Goal: Complete application form

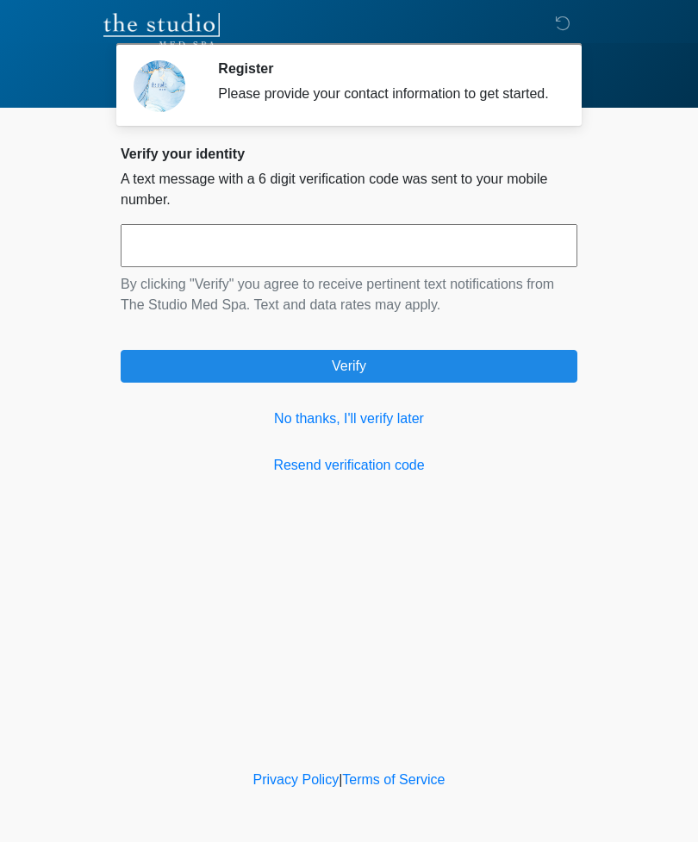
click at [384, 429] on link "No thanks, I'll verify later" at bounding box center [349, 419] width 457 height 21
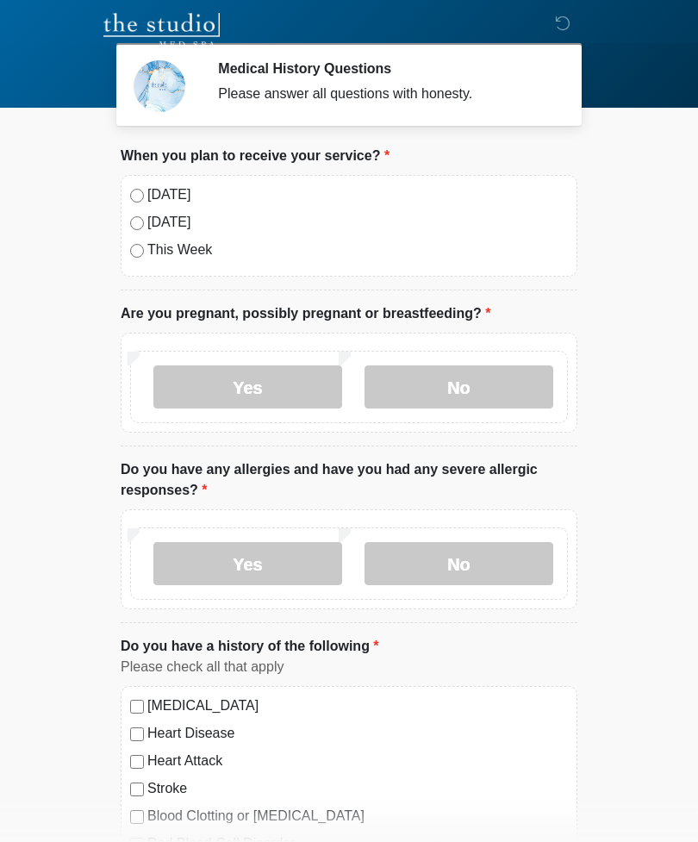
click at [172, 194] on label "[DATE]" at bounding box center [357, 194] width 421 height 21
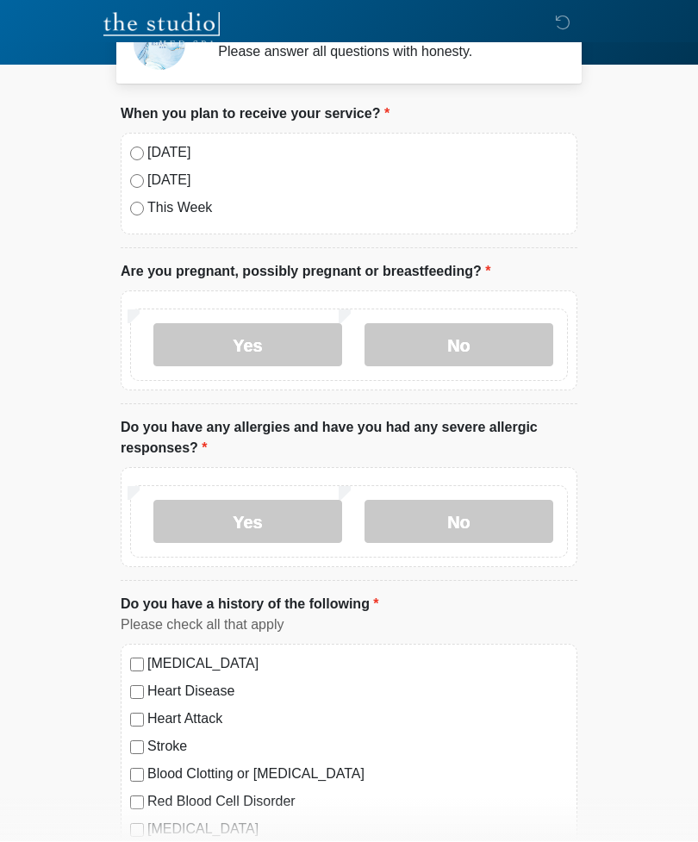
click at [477, 347] on label "No" at bounding box center [459, 345] width 189 height 43
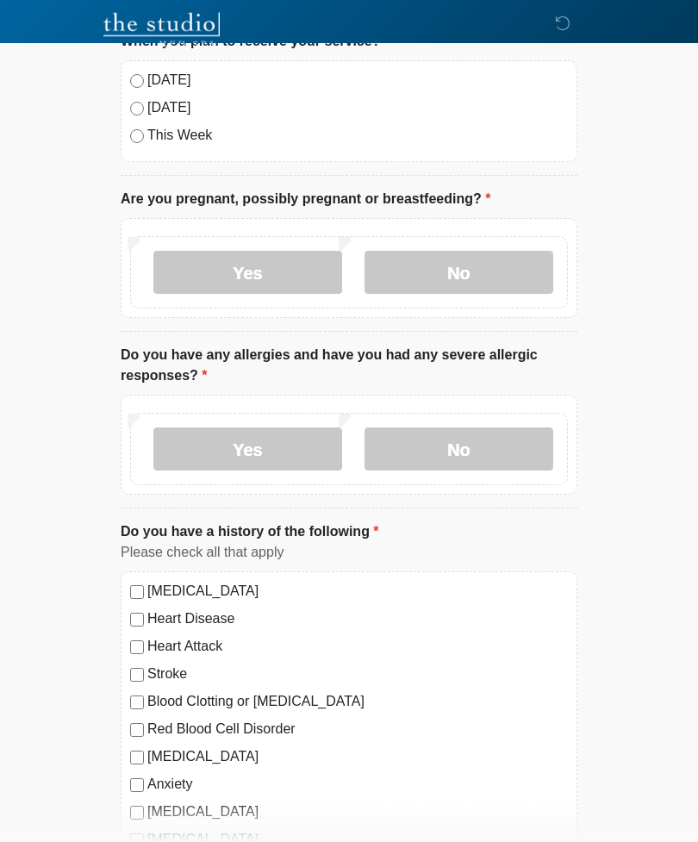
scroll to position [115, 0]
click at [491, 443] on label "No" at bounding box center [459, 448] width 189 height 43
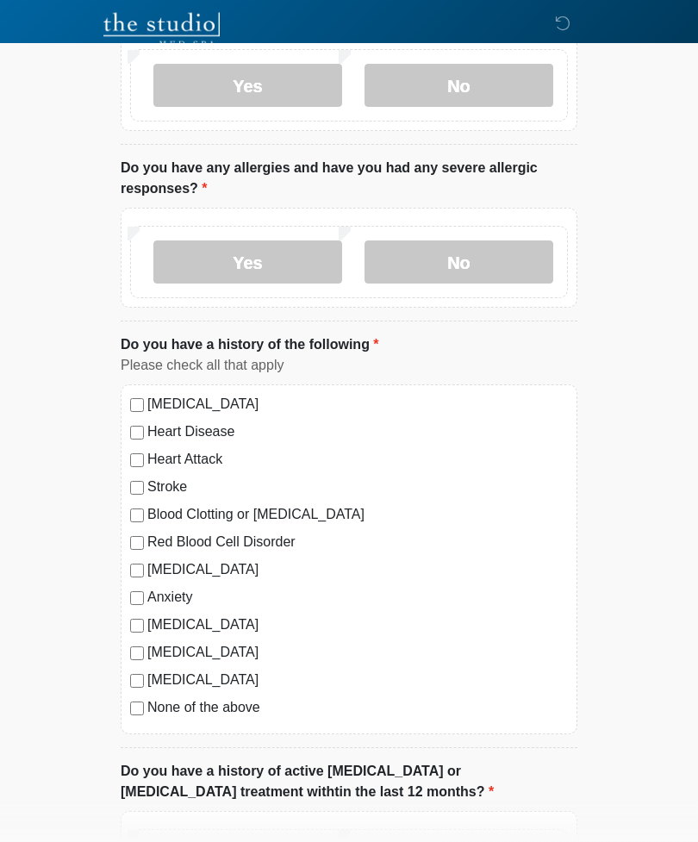
scroll to position [309, 0]
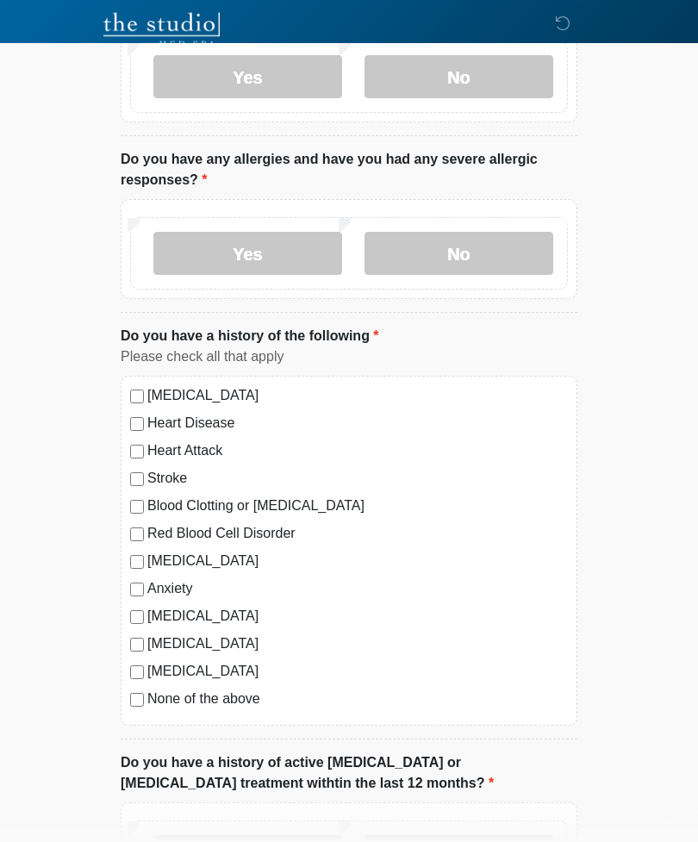
click at [228, 390] on label "[MEDICAL_DATA]" at bounding box center [357, 396] width 421 height 21
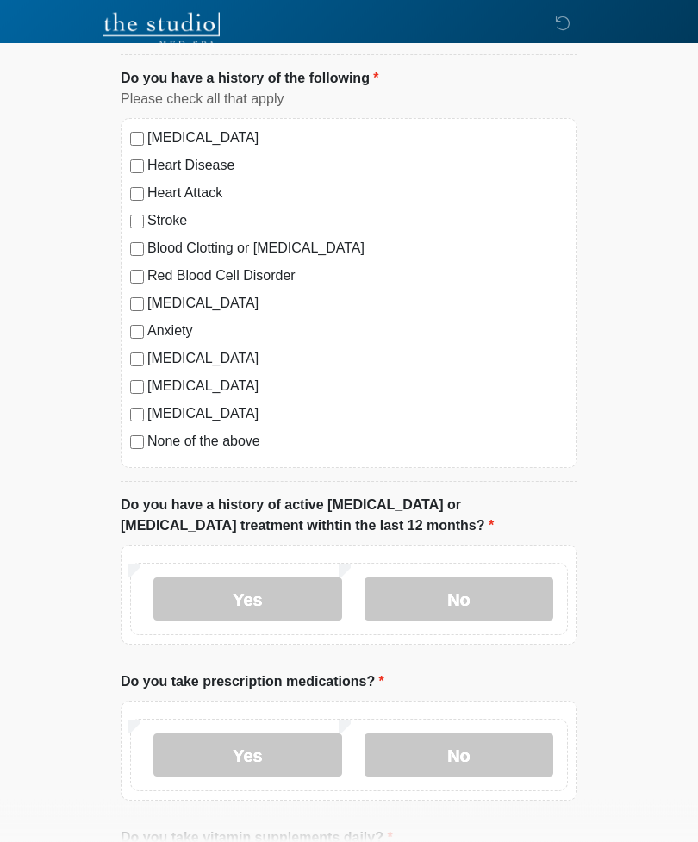
scroll to position [568, 0]
click at [484, 596] on label "No" at bounding box center [459, 598] width 189 height 43
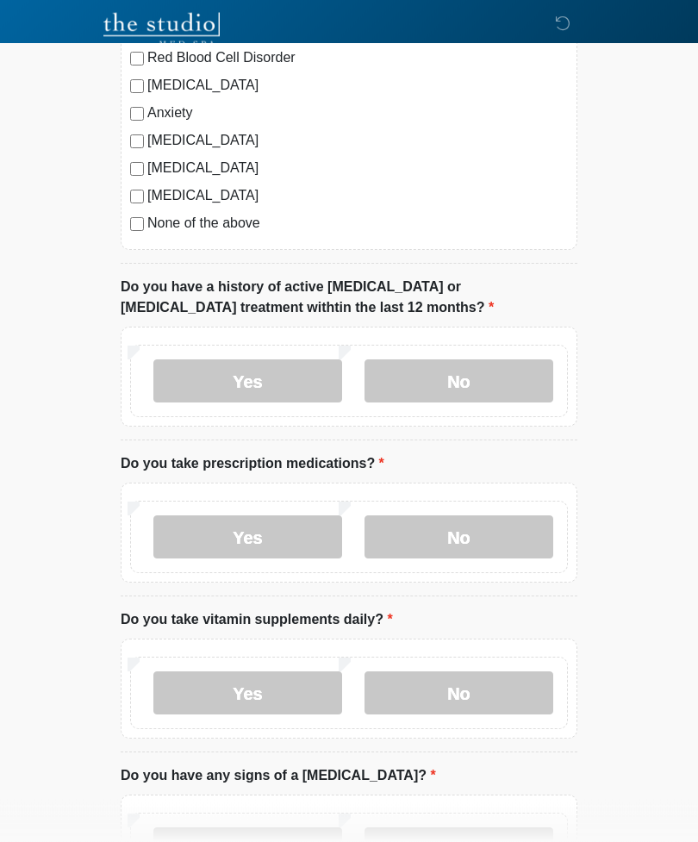
click at [270, 527] on label "Yes" at bounding box center [247, 537] width 189 height 43
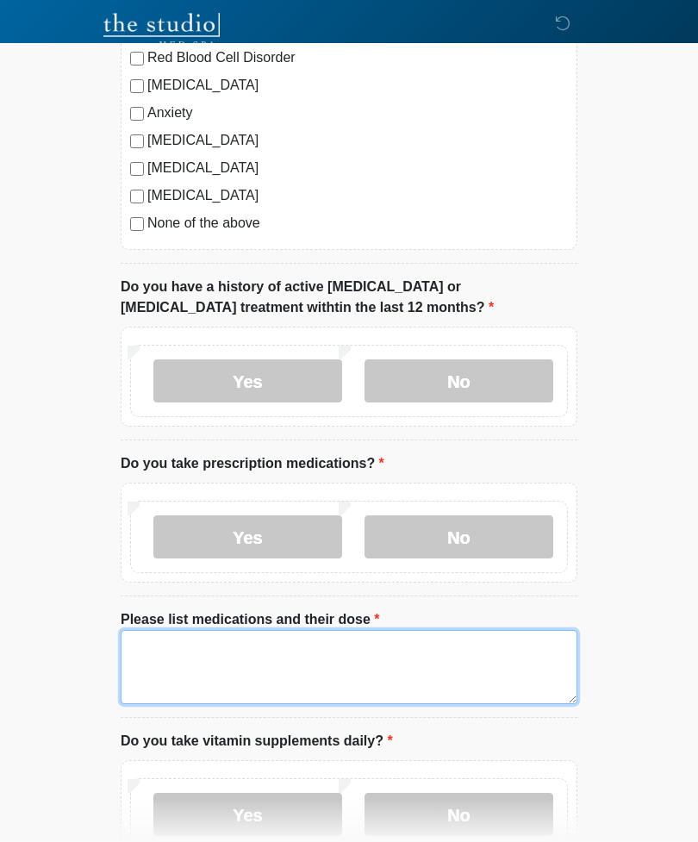
click at [314, 645] on textarea "Please list medications and their dose" at bounding box center [349, 667] width 457 height 74
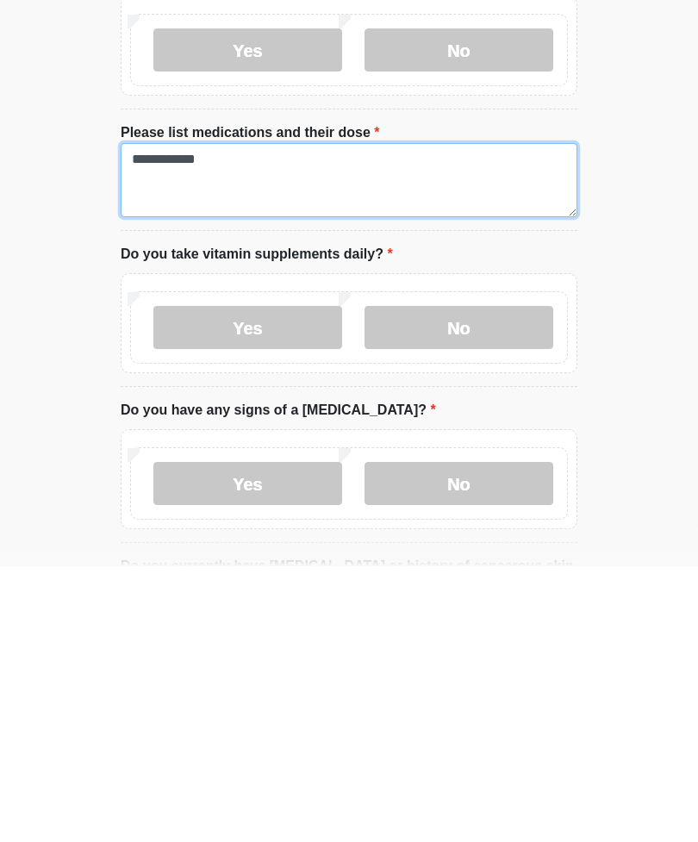
scroll to position [998, 0]
type textarea "**********"
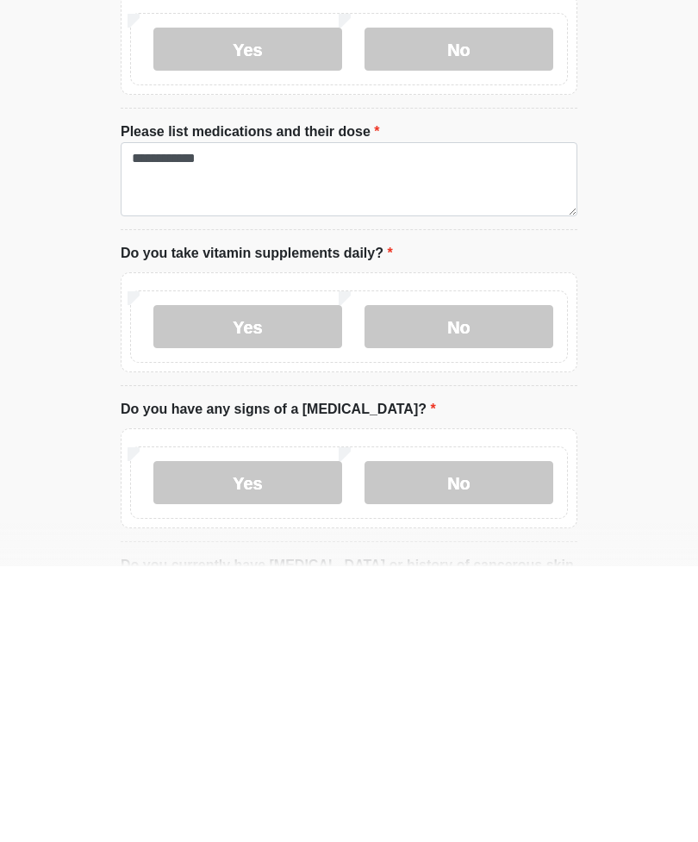
click at [318, 581] on label "Yes" at bounding box center [247, 602] width 189 height 43
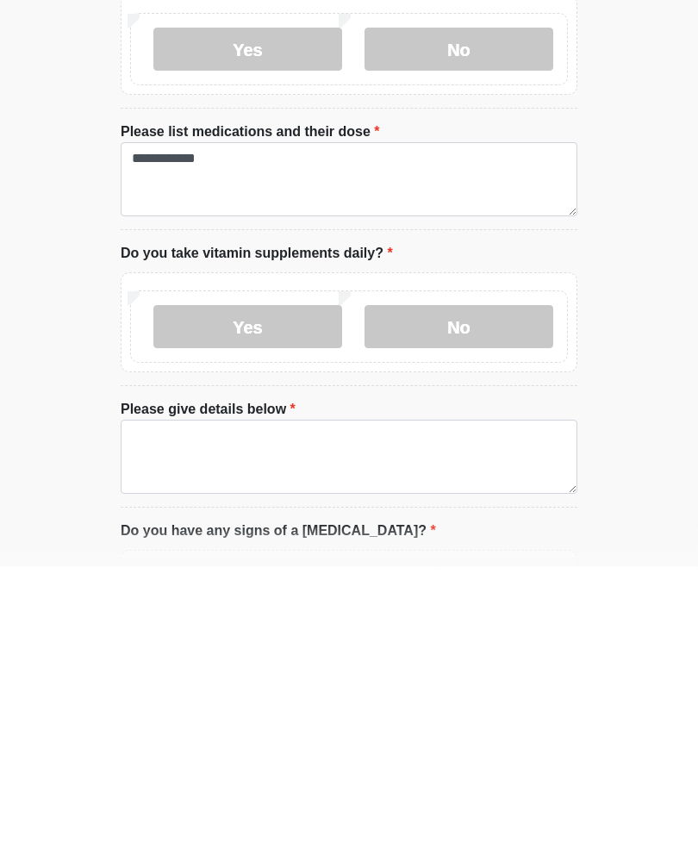
scroll to position [1274, 0]
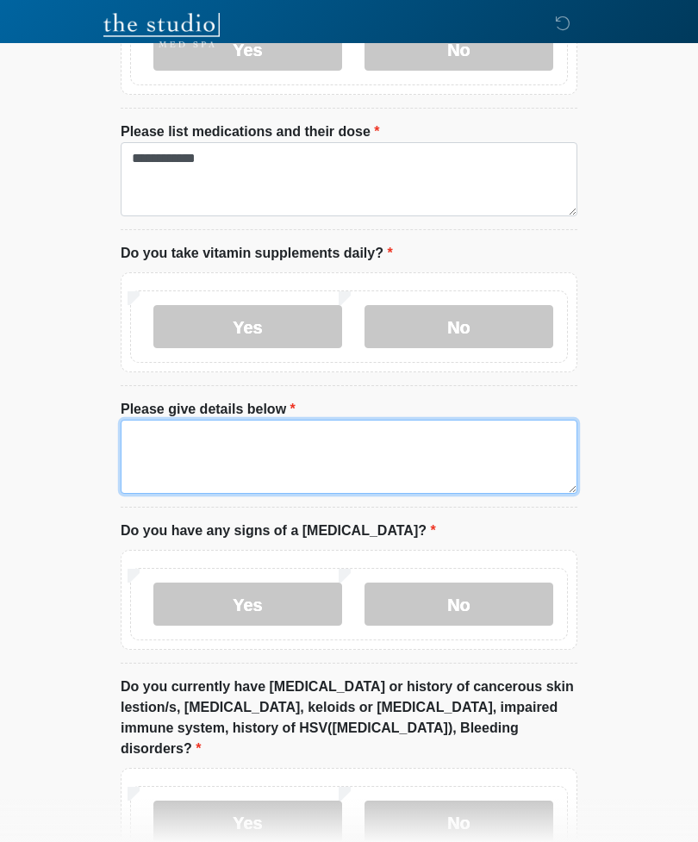
click at [318, 437] on textarea "Please give details below" at bounding box center [349, 457] width 457 height 74
type textarea "******"
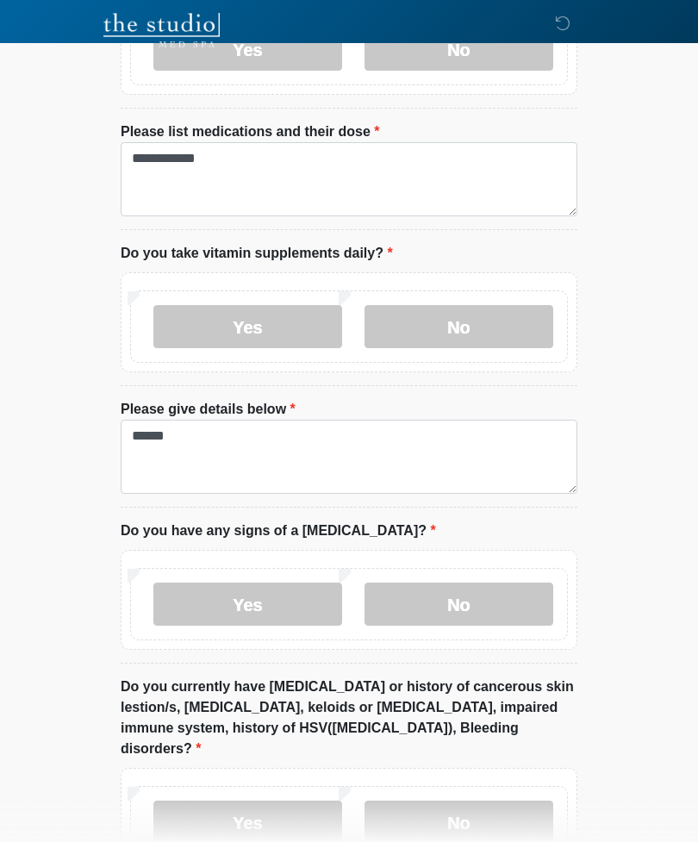
click at [591, 539] on div "‎ ‎ Medical History Questions Please answer all questions with honesty. Please …" at bounding box center [348, 32] width 517 height 2579
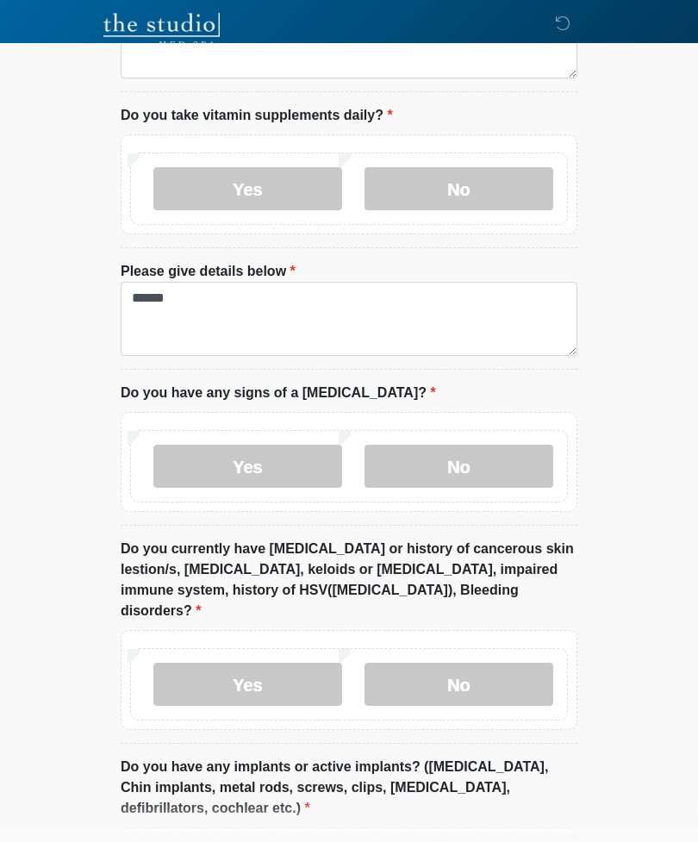
scroll to position [1427, 0]
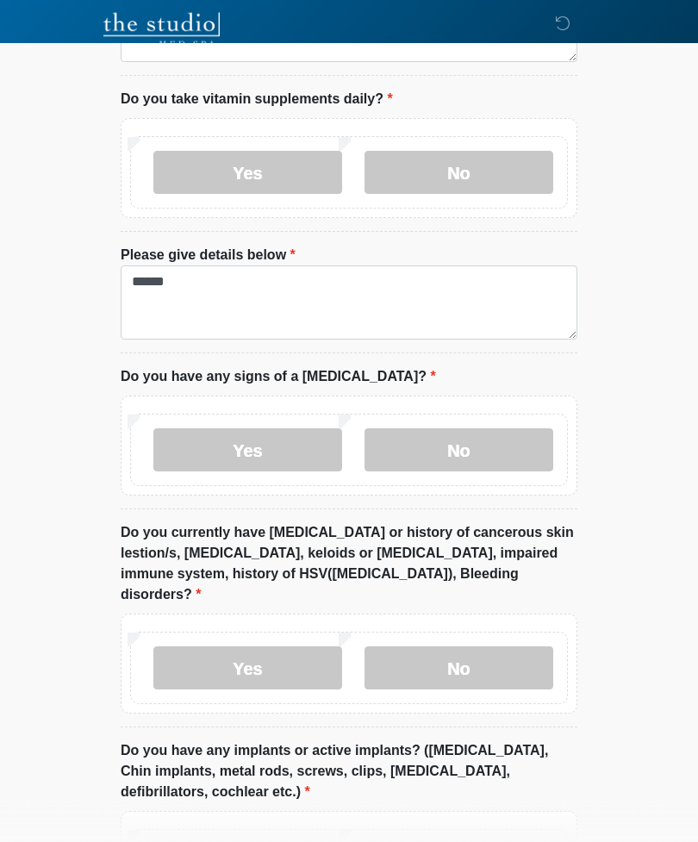
click at [483, 443] on label "No" at bounding box center [459, 450] width 189 height 43
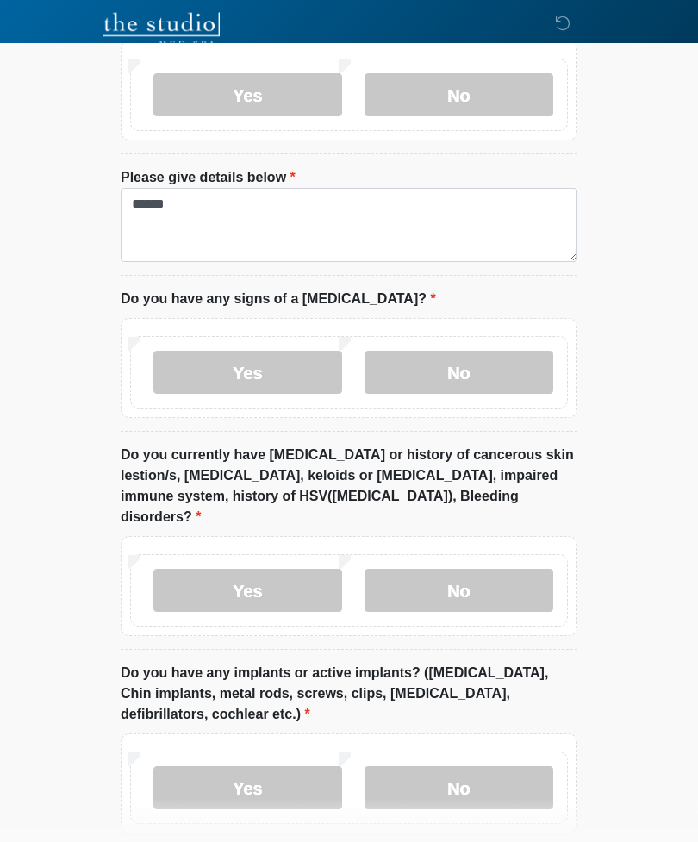
scroll to position [1506, 0]
click at [286, 569] on label "Yes" at bounding box center [247, 590] width 189 height 43
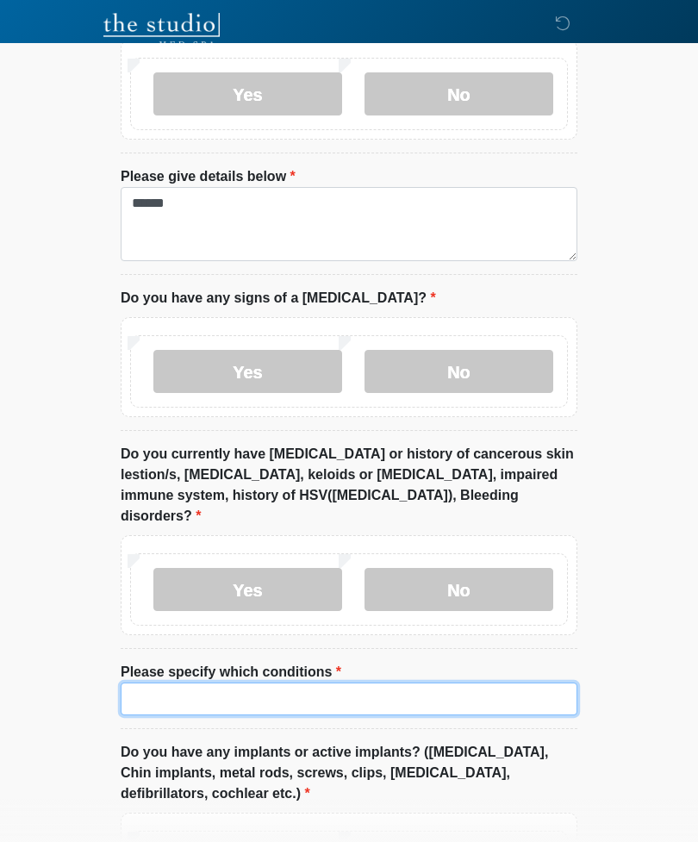
click at [327, 683] on input "Please specify which conditions" at bounding box center [349, 699] width 457 height 33
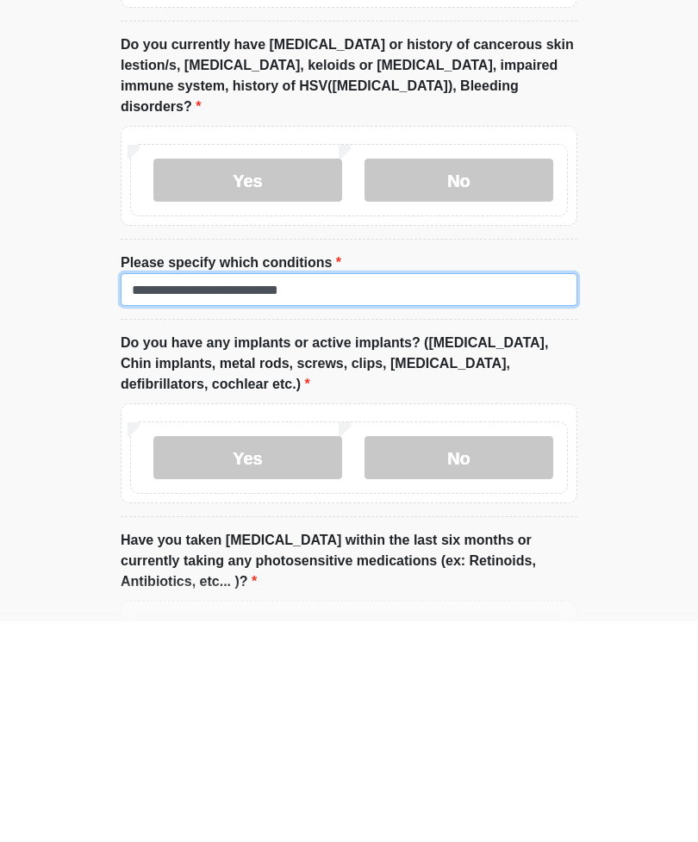
scroll to position [1700, 0]
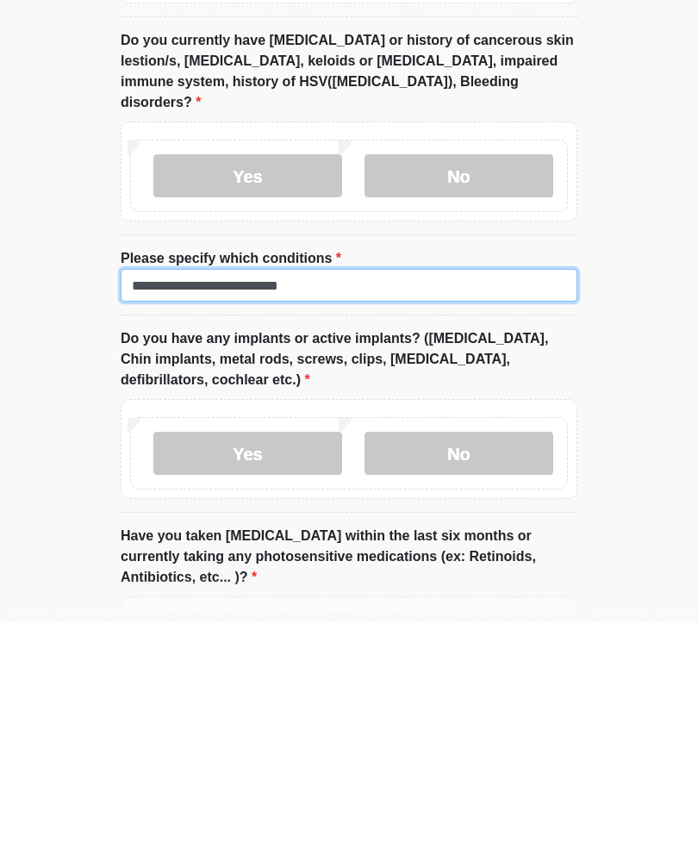
type input "**********"
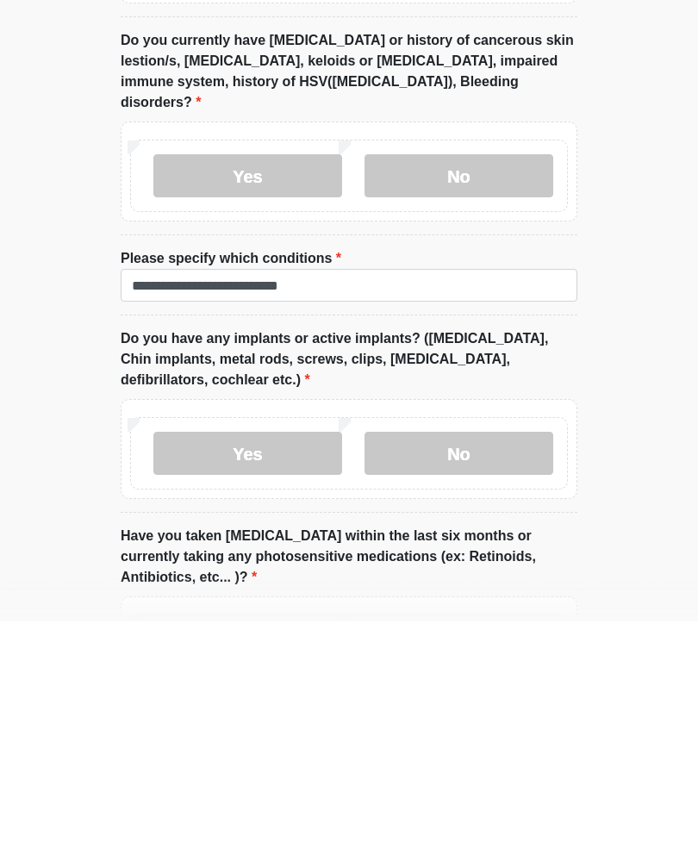
click at [265, 652] on label "Yes" at bounding box center [247, 673] width 189 height 43
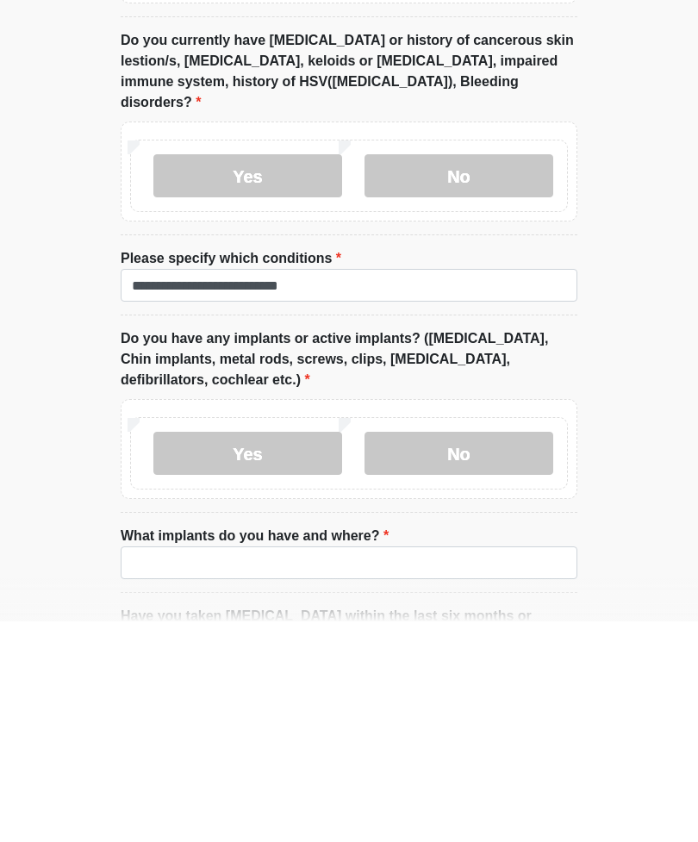
scroll to position [1846, 0]
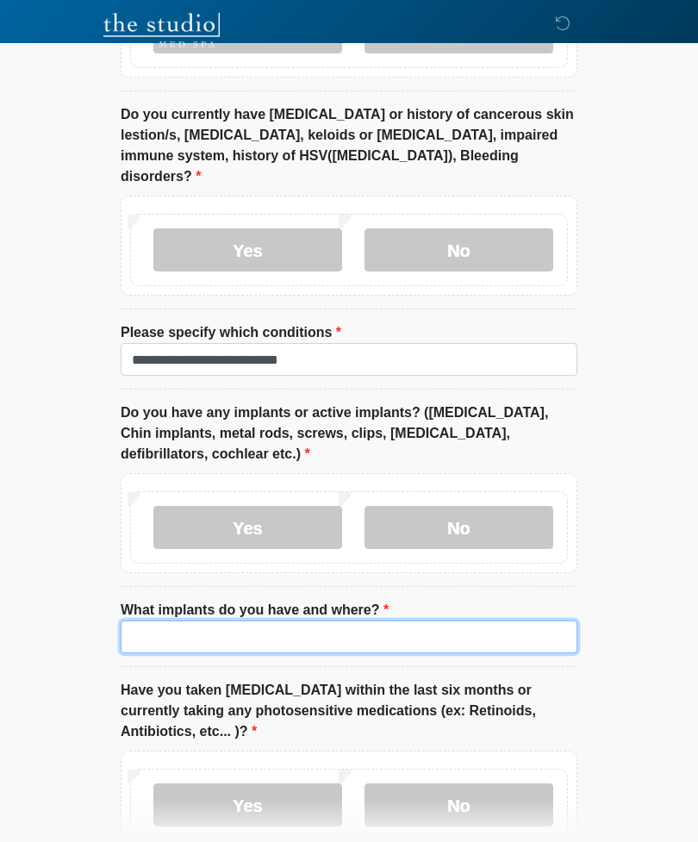
click at [266, 621] on input "What implants do you have and where?" at bounding box center [349, 637] width 457 height 33
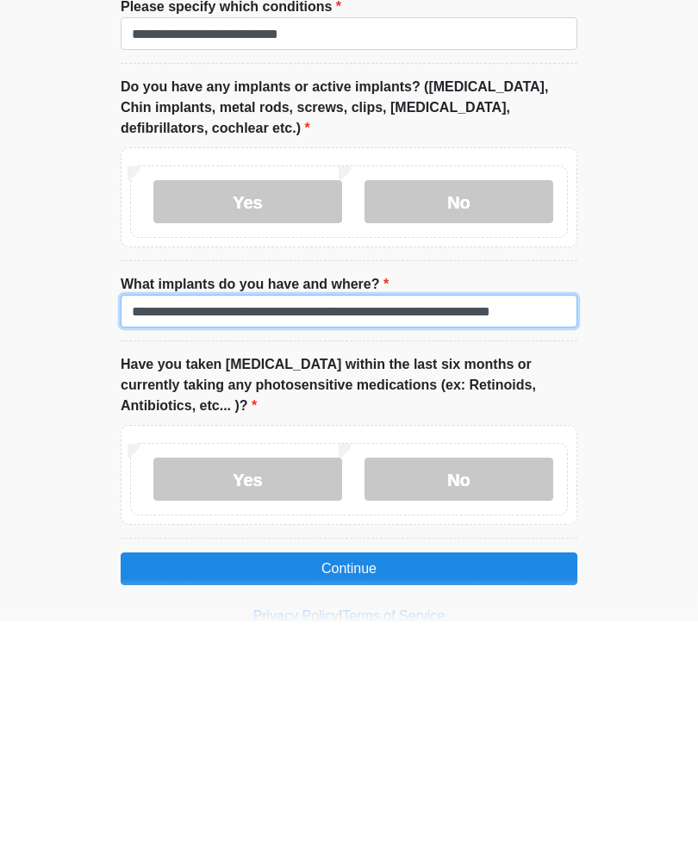
type input "**********"
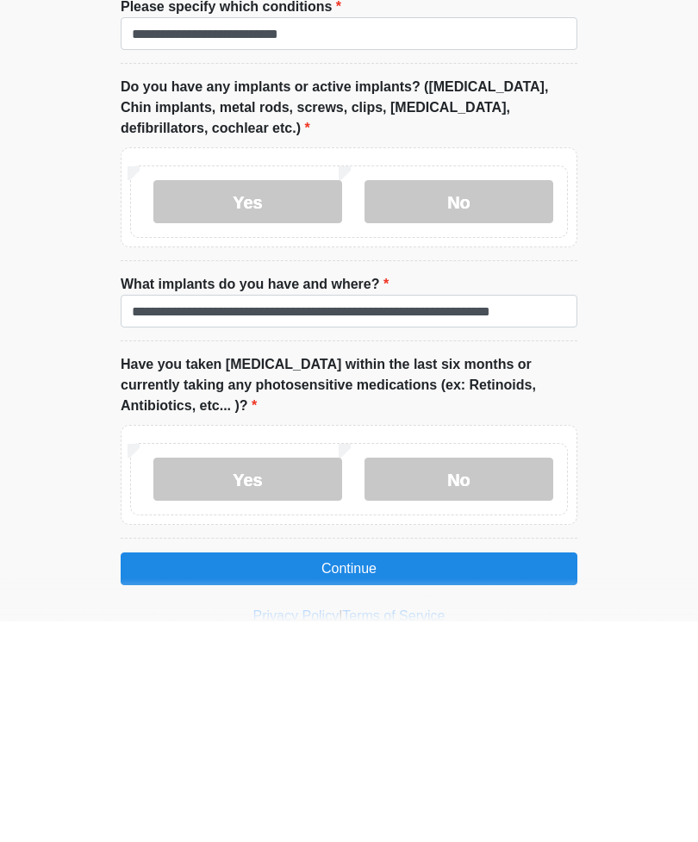
click at [491, 678] on label "No" at bounding box center [459, 699] width 189 height 43
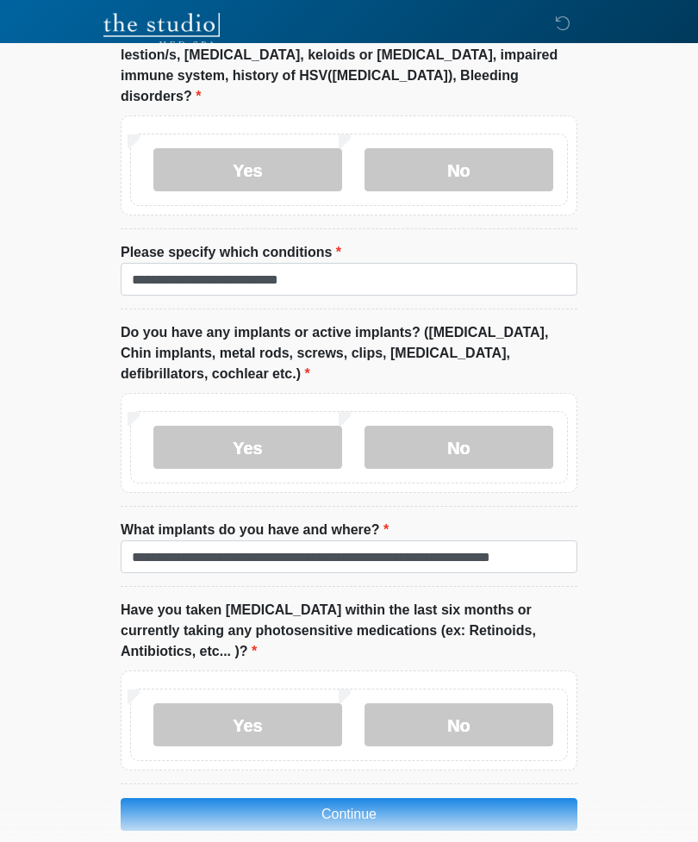
click at [433, 798] on button "Continue" at bounding box center [349, 814] width 457 height 33
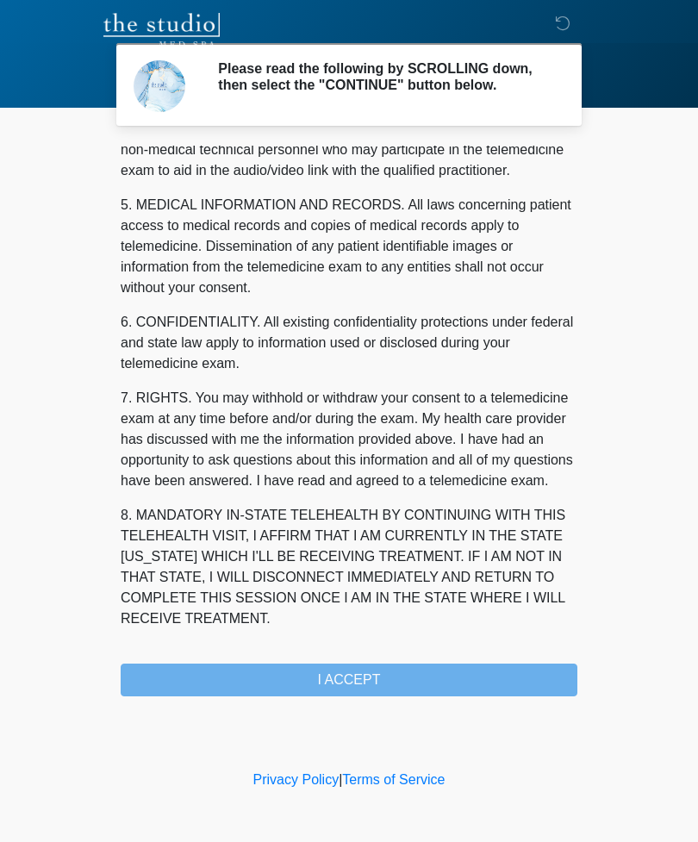
scroll to position [523, 0]
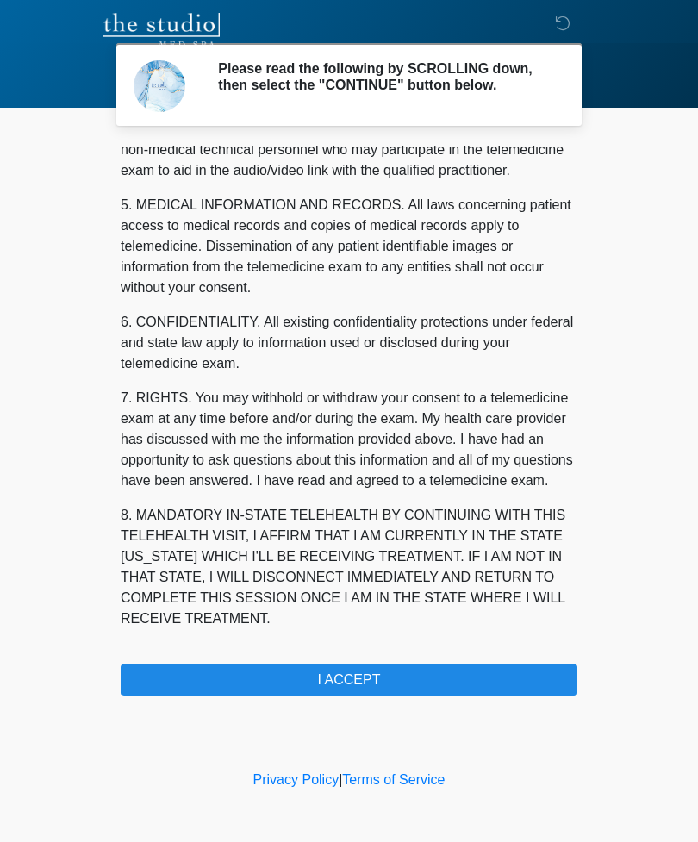
click at [435, 683] on button "I ACCEPT" at bounding box center [349, 680] width 457 height 33
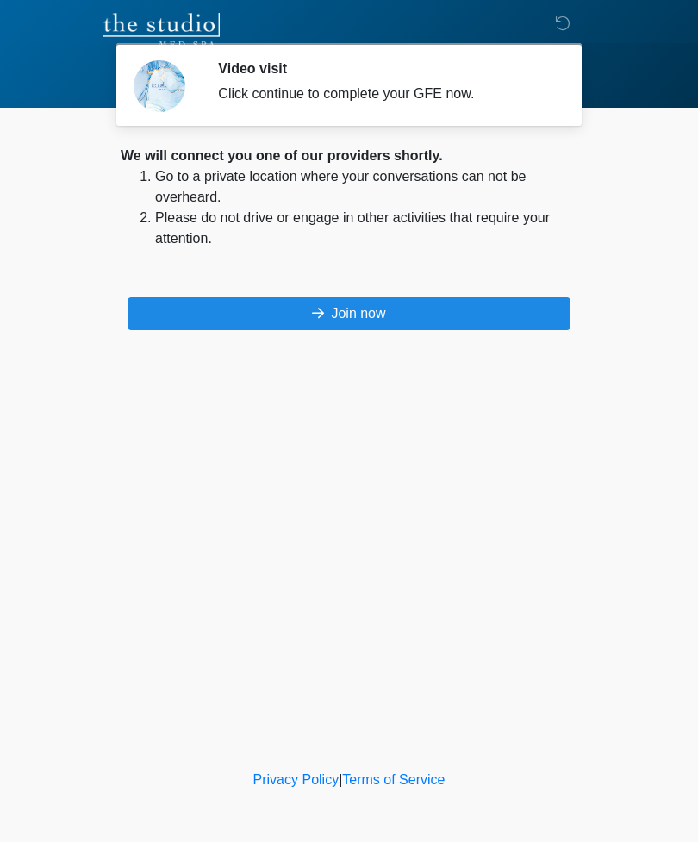
click at [395, 317] on button "Join now" at bounding box center [349, 313] width 443 height 33
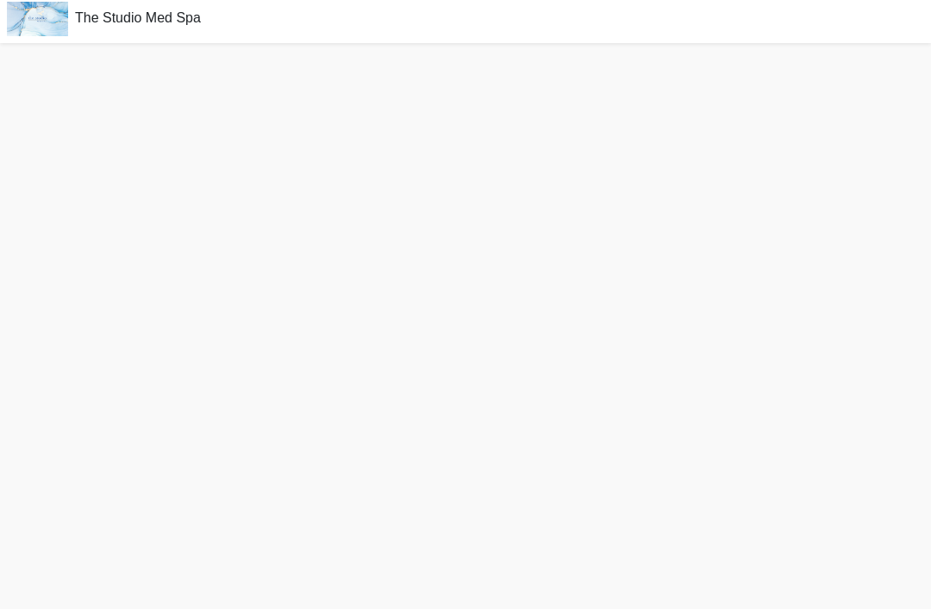
scroll to position [60, 0]
